Goal: Information Seeking & Learning: Understand process/instructions

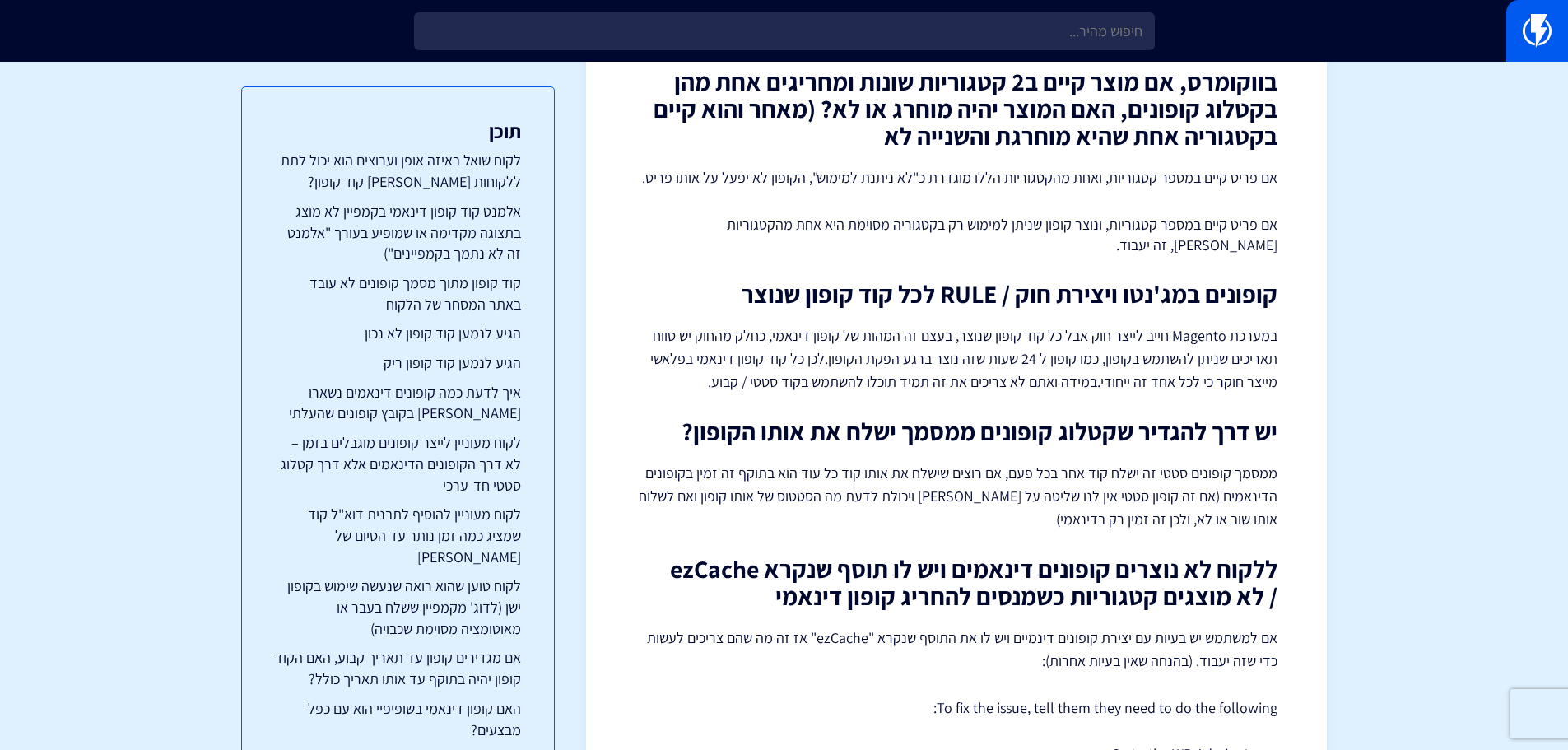
scroll to position [5668, 0]
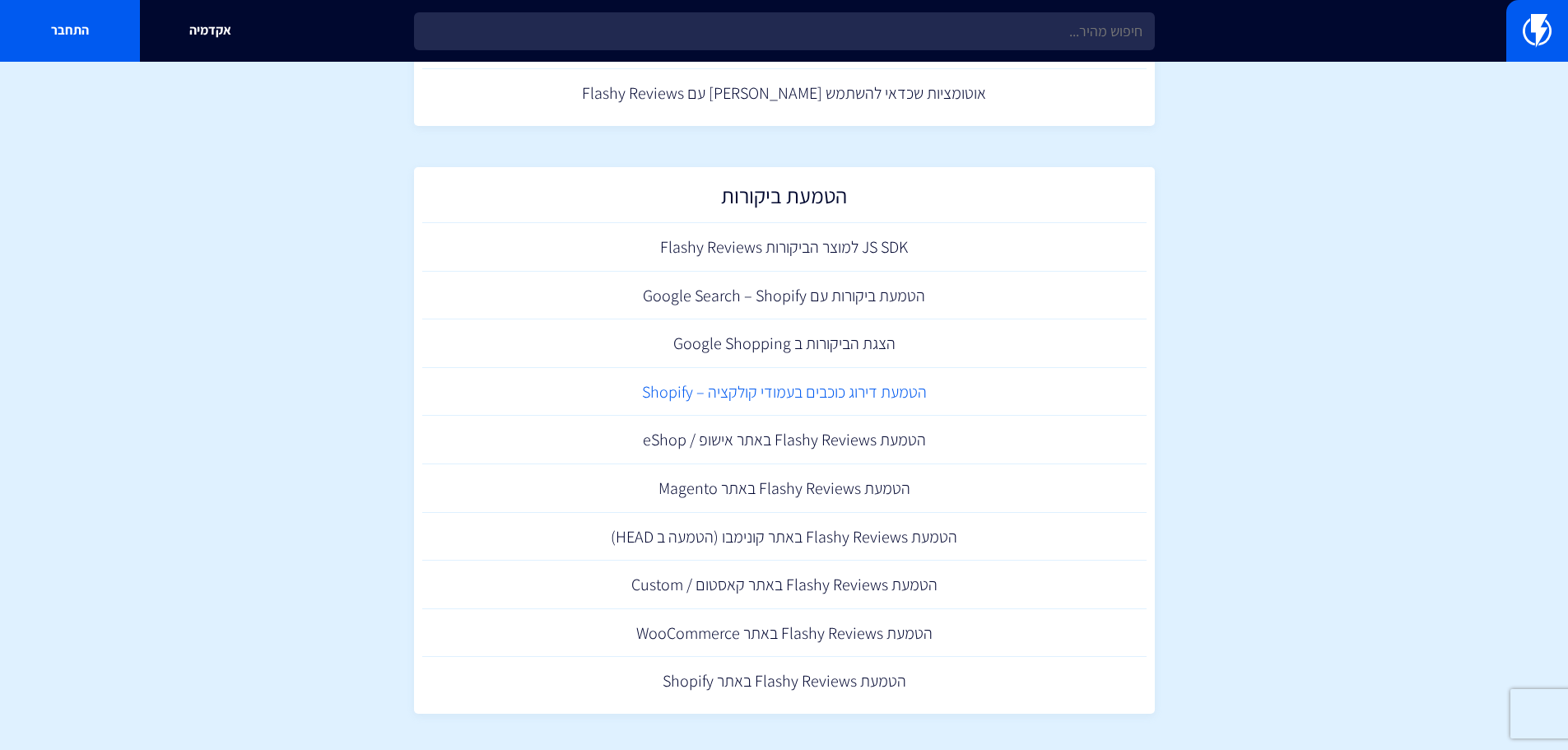
scroll to position [434, 0]
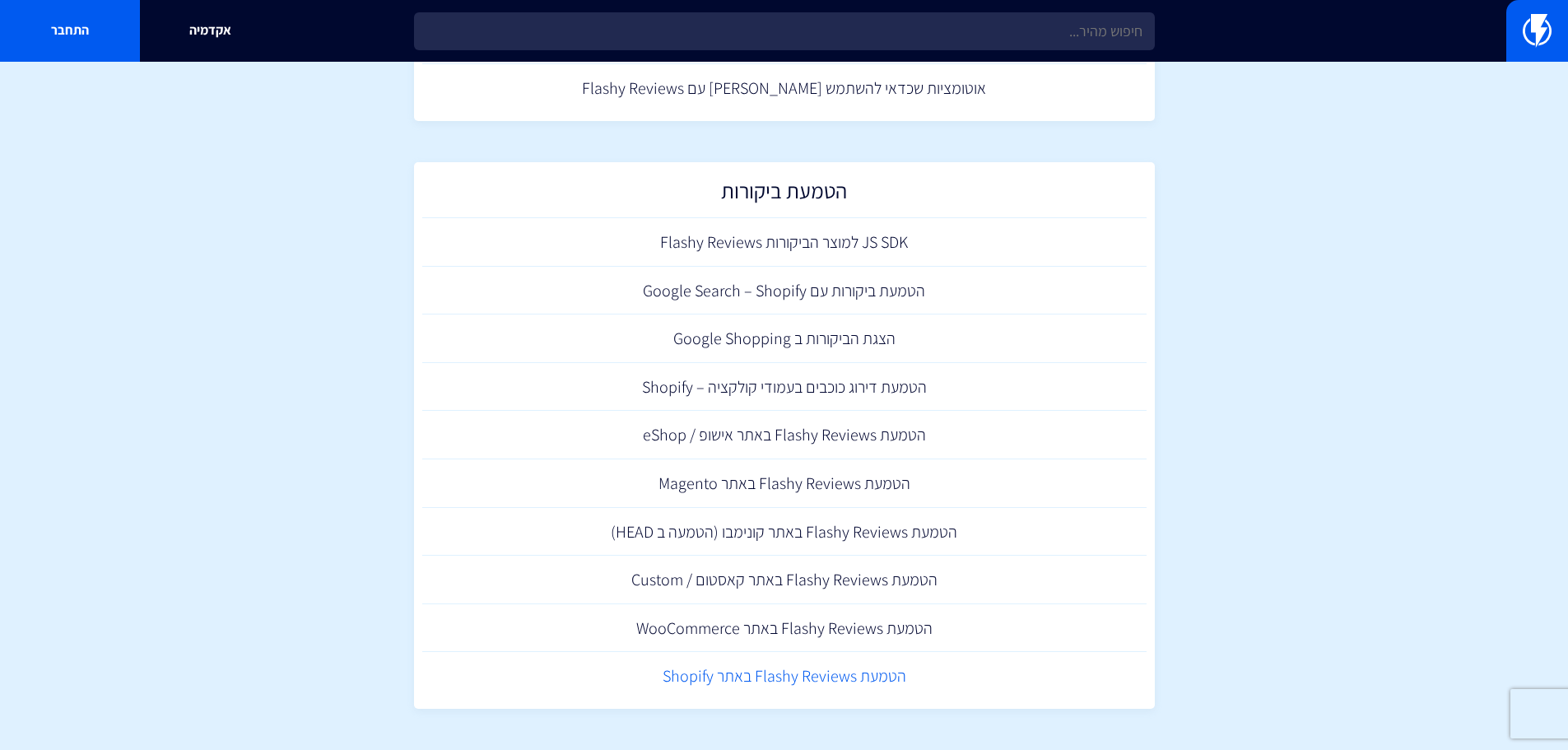
click at [826, 673] on link "הטמעת Flashy Reviews באתר Shopify" at bounding box center [784, 677] width 724 height 49
